Goal: Find contact information: Find contact information

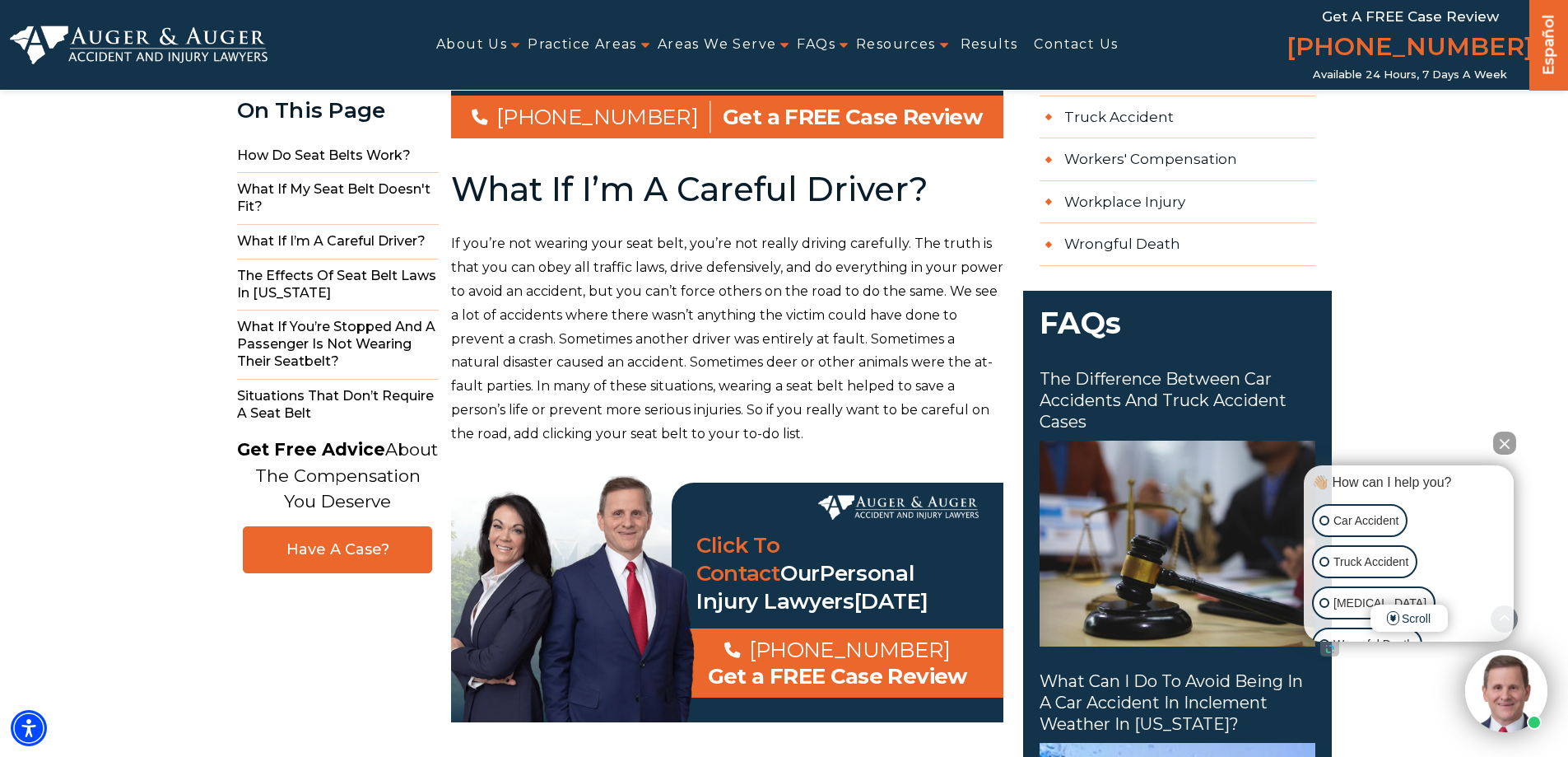
scroll to position [1584, 0]
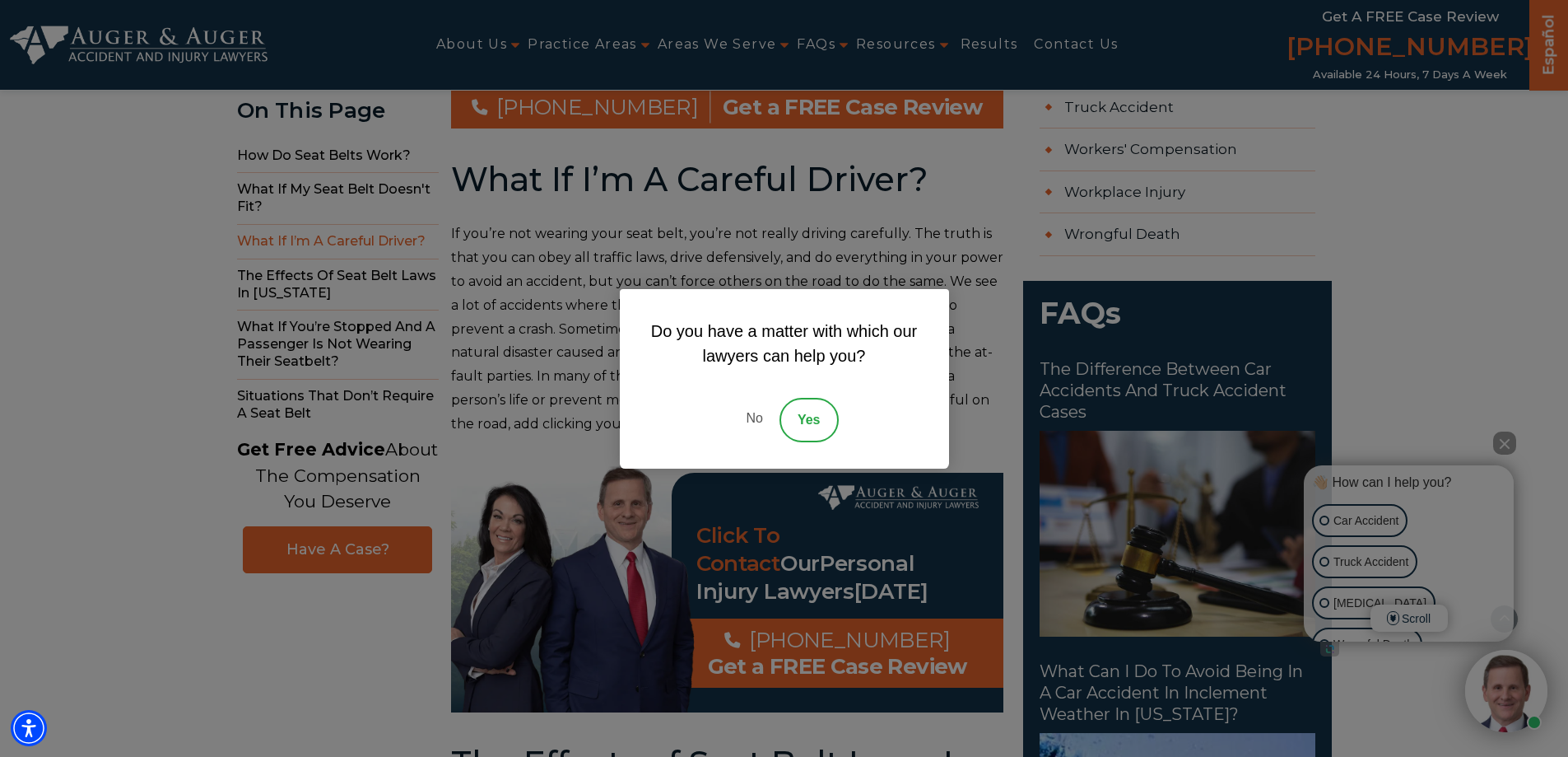
click at [749, 420] on link "No" at bounding box center [754, 420] width 49 height 44
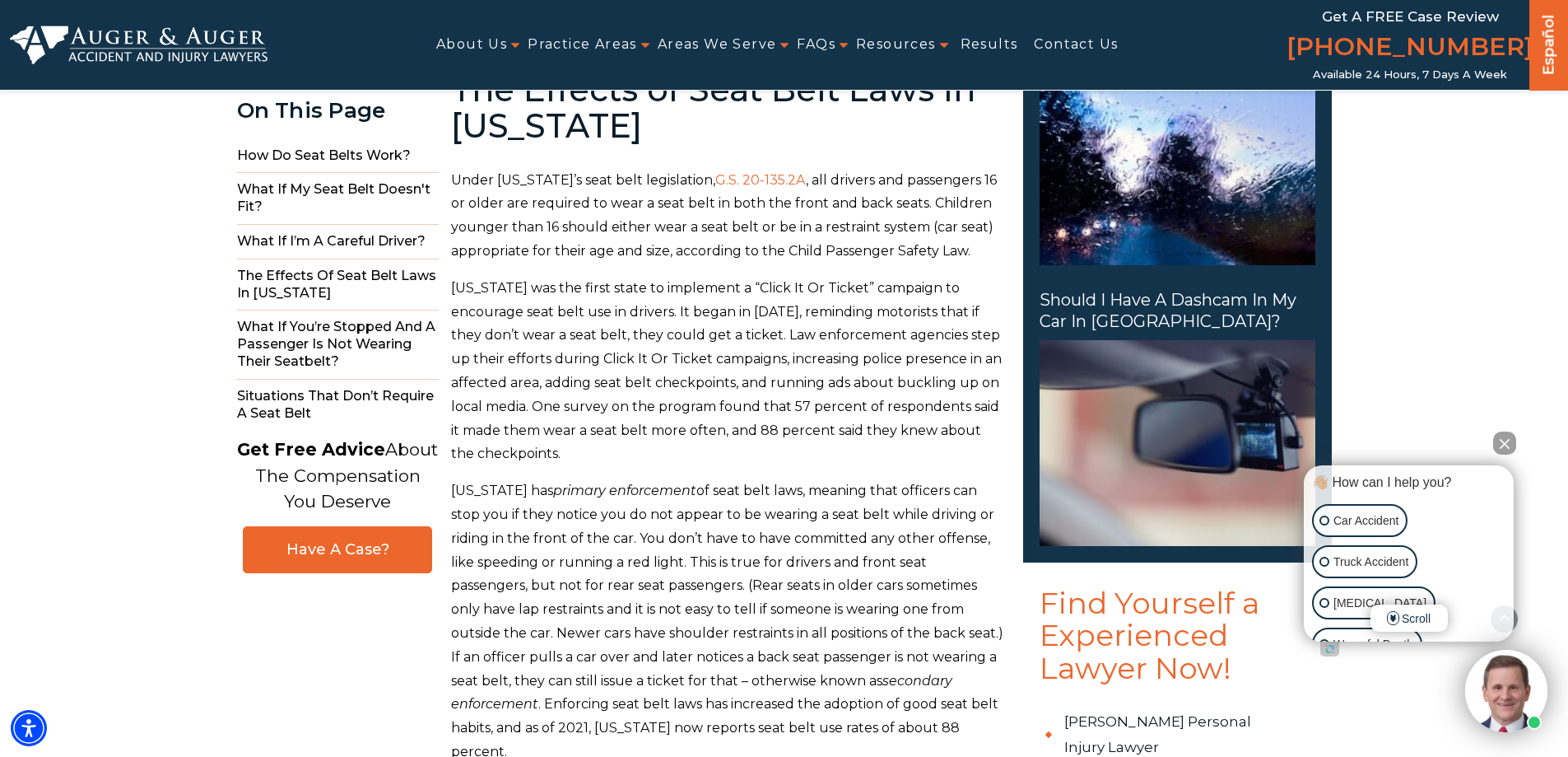
scroll to position [518, 0]
